Goal: Information Seeking & Learning: Learn about a topic

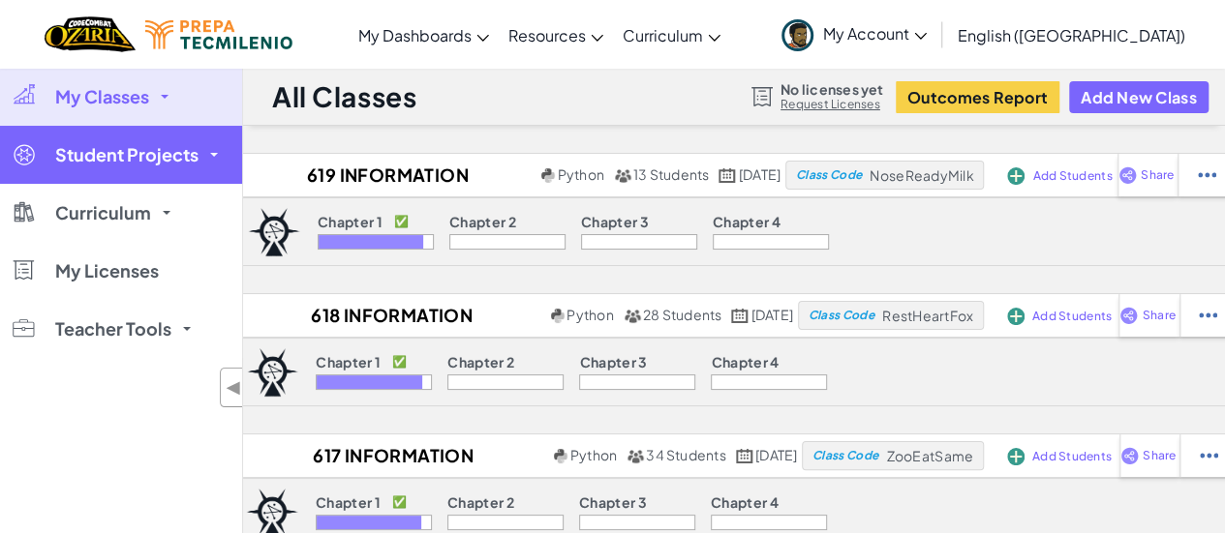
click at [130, 149] on span "Student Projects" at bounding box center [126, 154] width 143 height 17
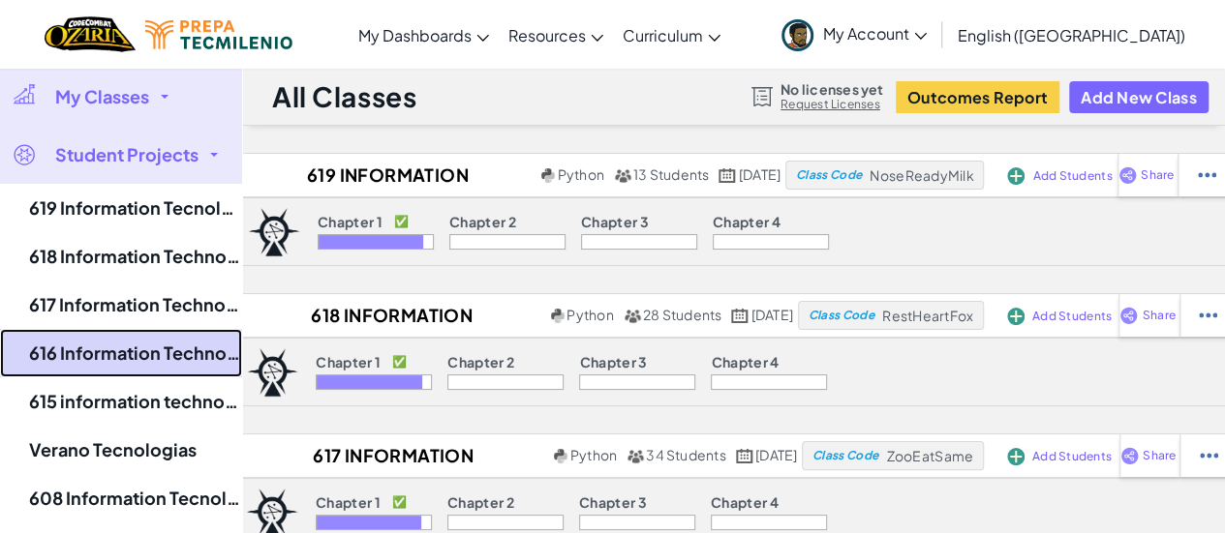
click at [140, 351] on link "616 Information Technology" at bounding box center [121, 353] width 242 height 48
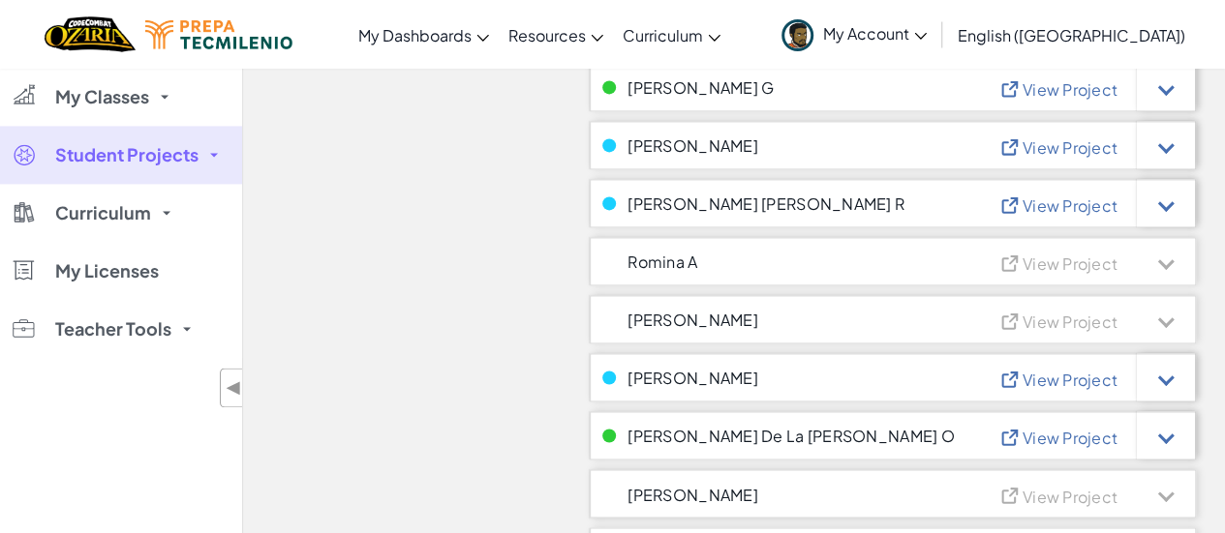
scroll to position [1371, 0]
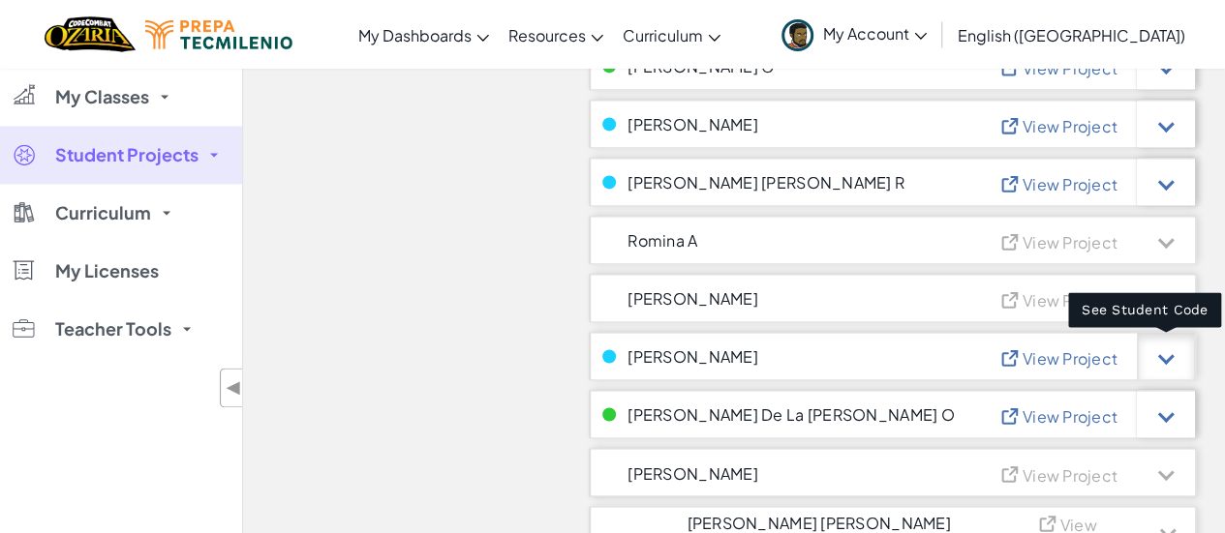
click at [1165, 354] on div at bounding box center [1166, 357] width 16 height 16
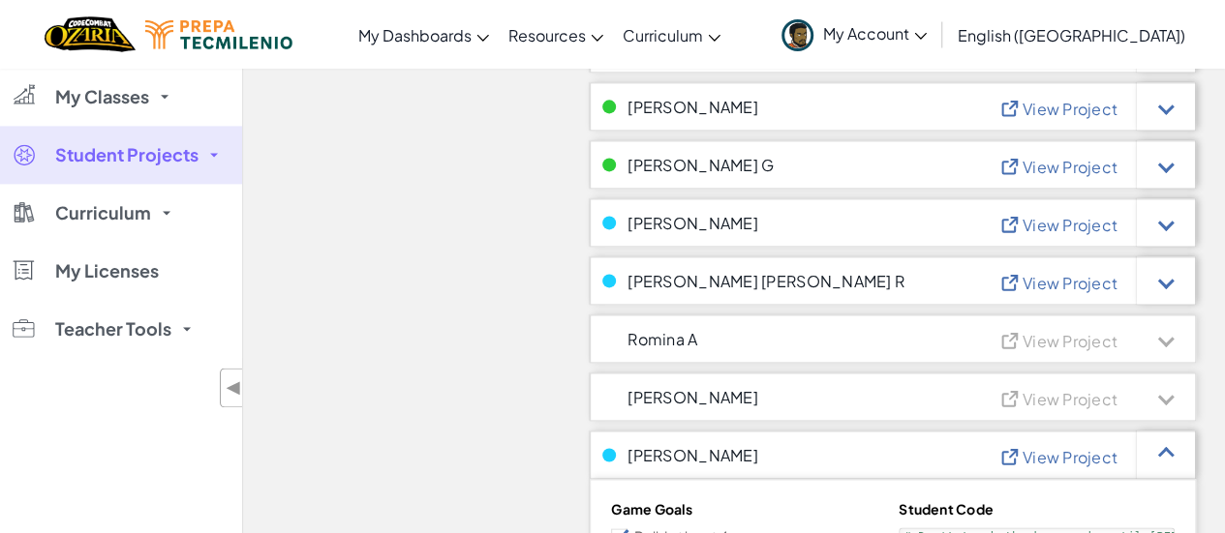
scroll to position [1365, 0]
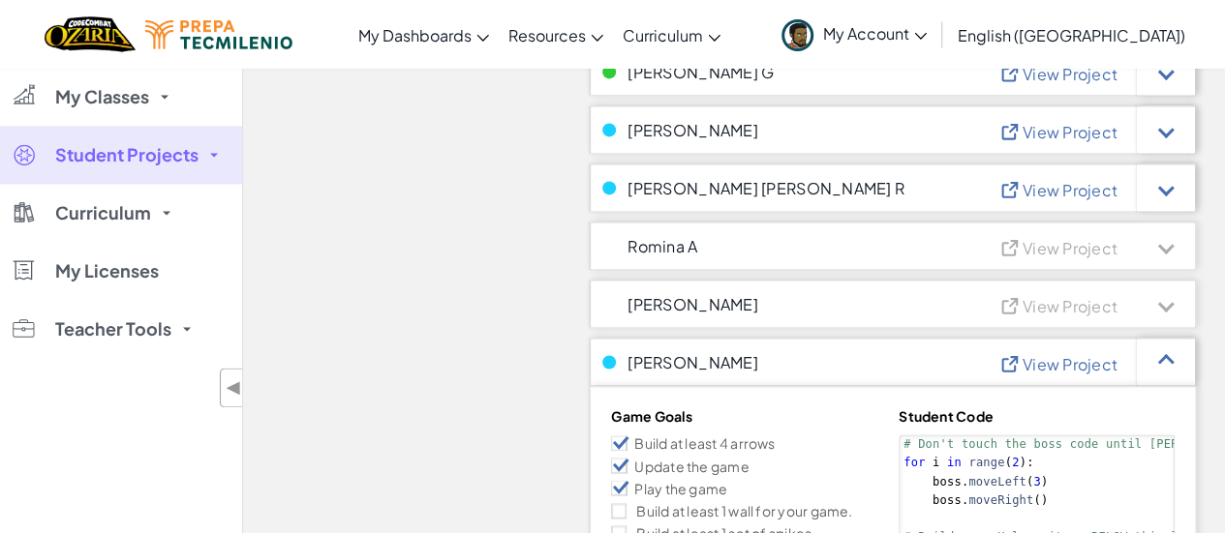
click at [1043, 330] on div "complete In Progress Assigned [PERSON_NAME] A View Project [PERSON_NAME] Y View…" at bounding box center [893, 496] width 606 height 3375
click at [1042, 359] on span "View Project" at bounding box center [1069, 364] width 95 height 20
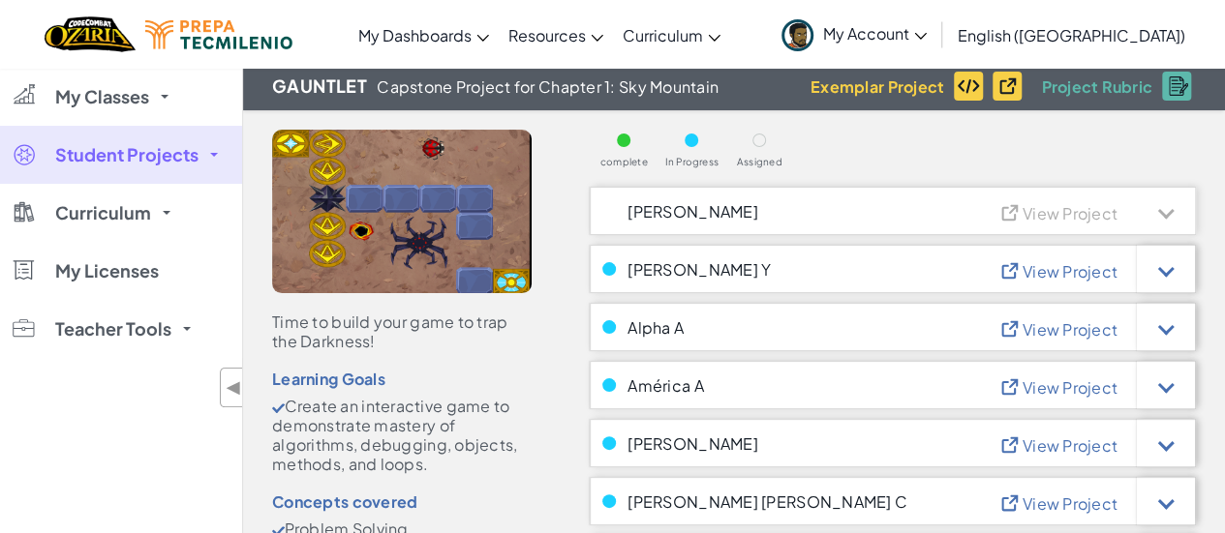
scroll to position [0, 0]
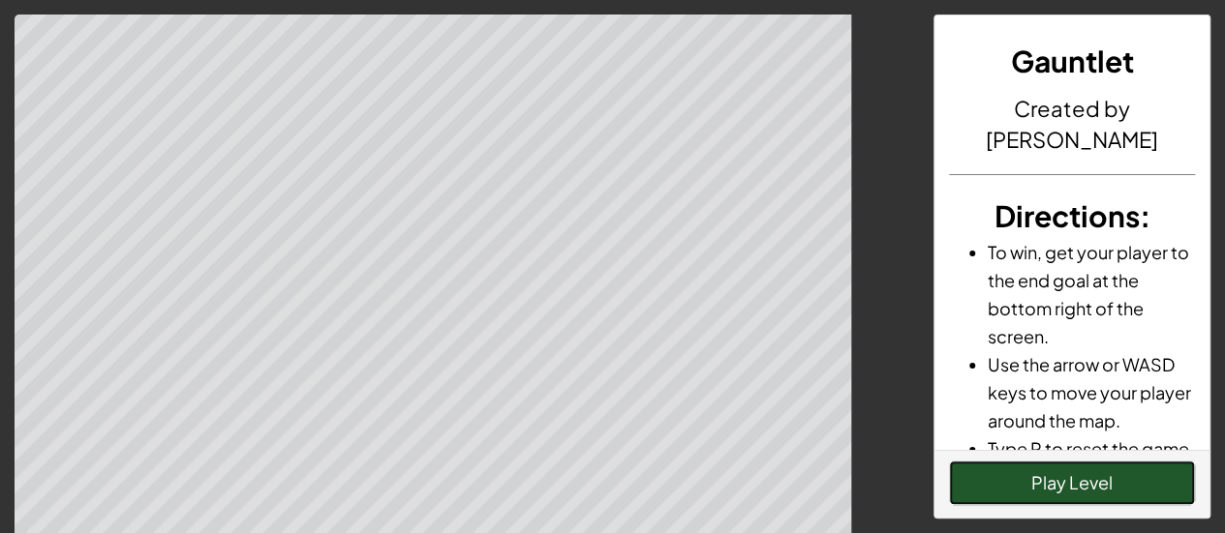
click at [986, 494] on button "Play Level" at bounding box center [1072, 483] width 246 height 45
